Goal: Information Seeking & Learning: Learn about a topic

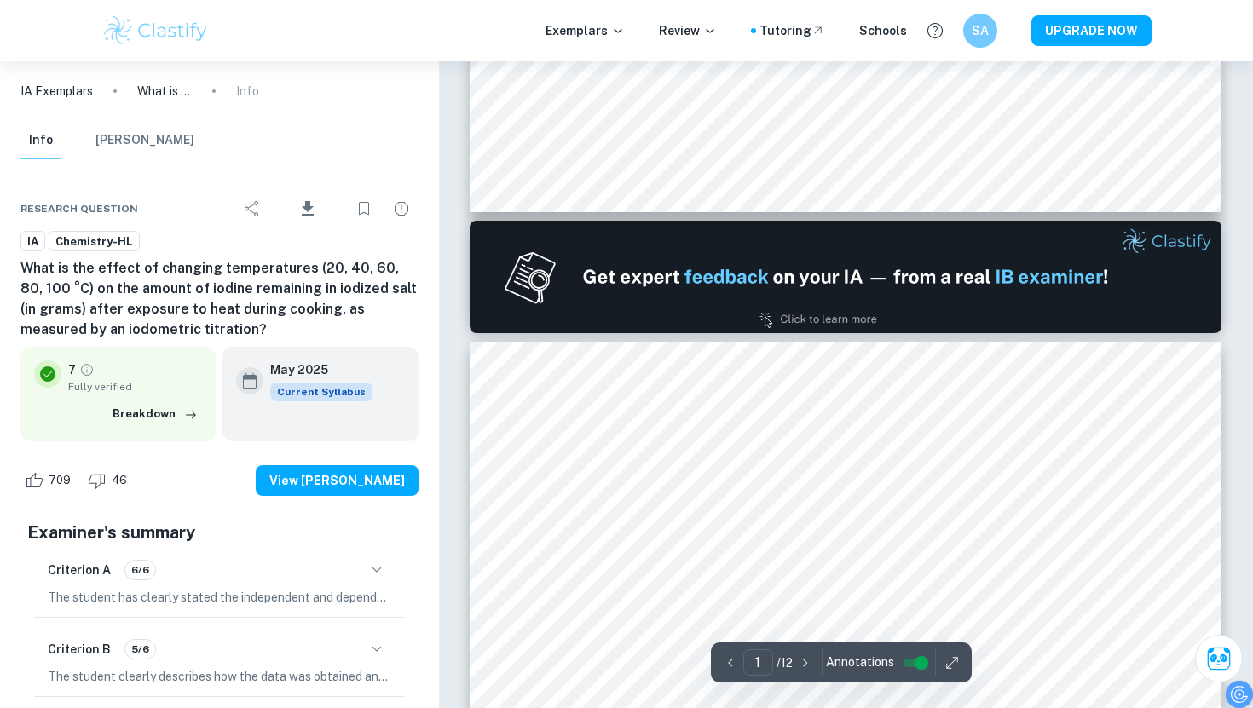
type input "2"
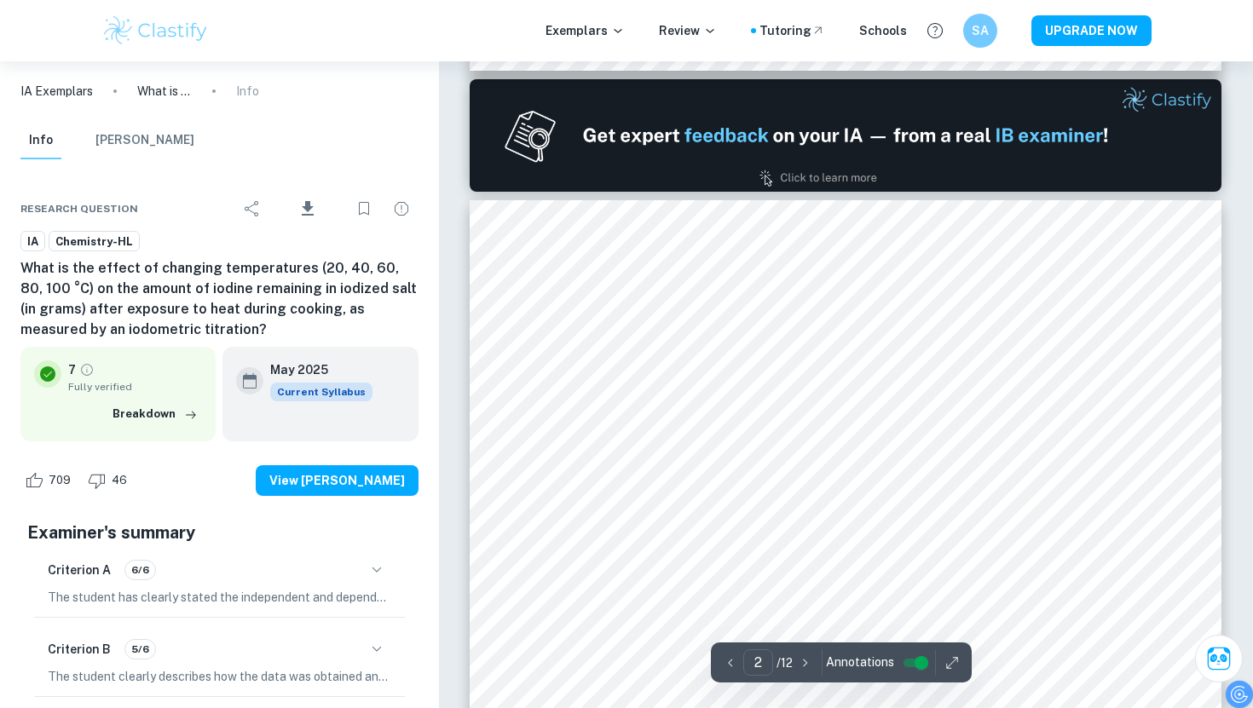
scroll to position [1144, 0]
